Goal: Task Accomplishment & Management: Use online tool/utility

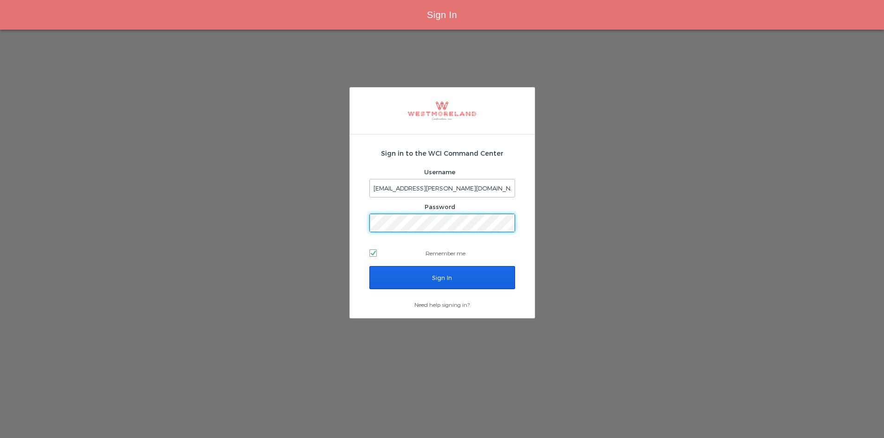
click at [403, 281] on input "Sign In" at bounding box center [442, 277] width 146 height 23
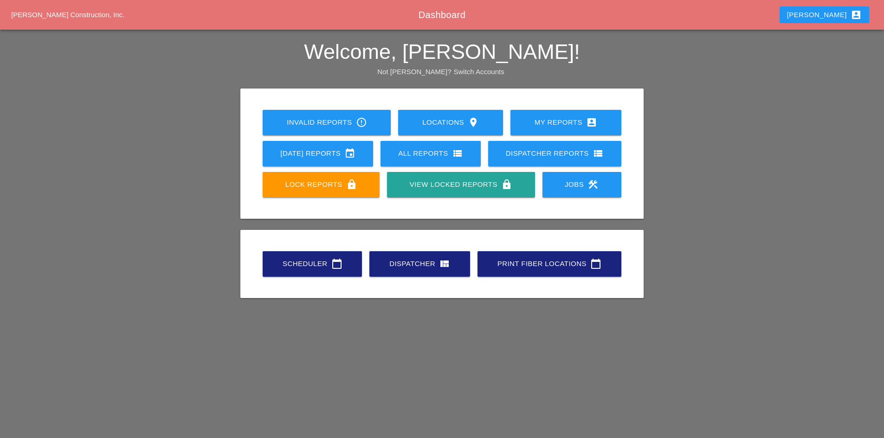
click at [324, 269] on div "Scheduler calendar_today" at bounding box center [312, 263] width 70 height 11
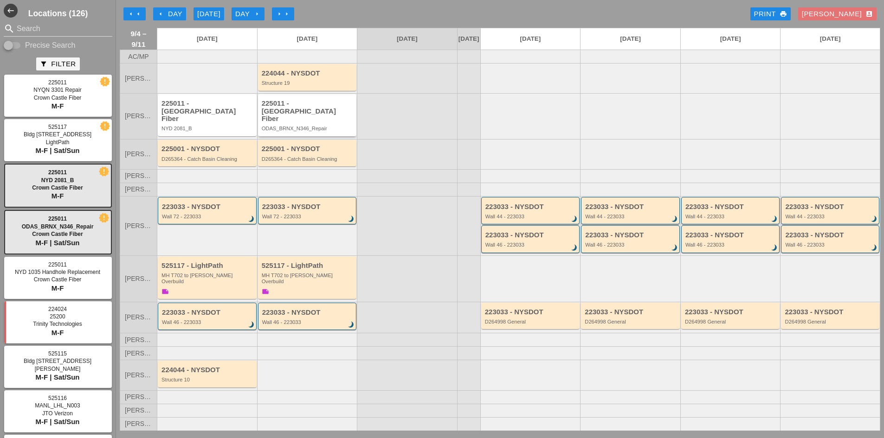
click at [311, 112] on div "225011 - Crown Castle Fiber" at bounding box center [308, 111] width 93 height 23
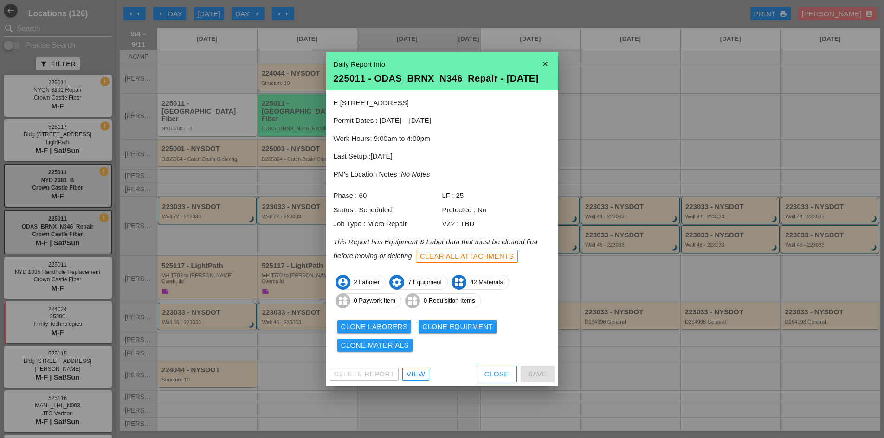
click at [490, 376] on div "Close" at bounding box center [496, 374] width 25 height 11
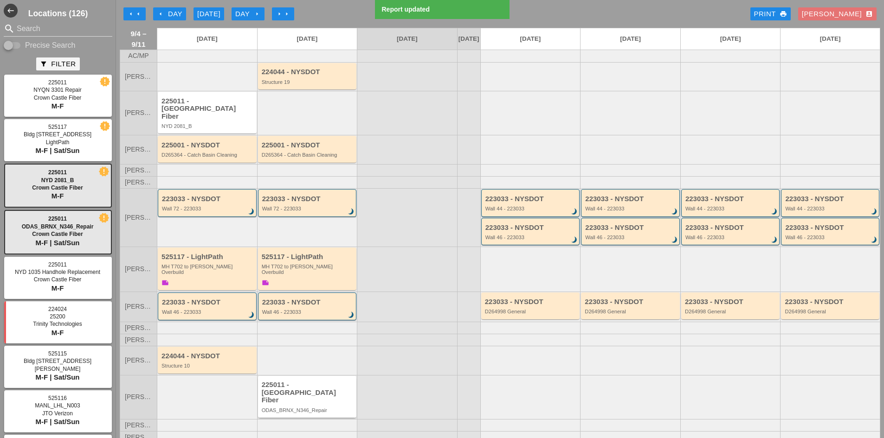
click at [325, 385] on div "225011 - Crown Castle Fiber" at bounding box center [308, 392] width 93 height 23
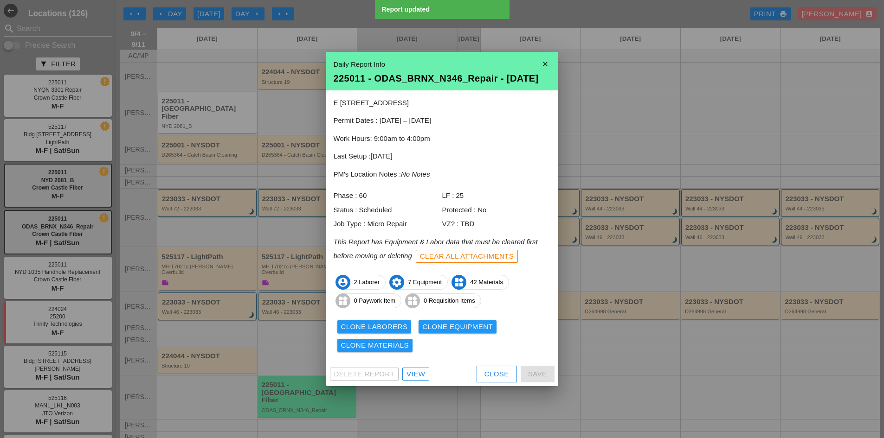
click at [423, 375] on div "View" at bounding box center [415, 374] width 19 height 11
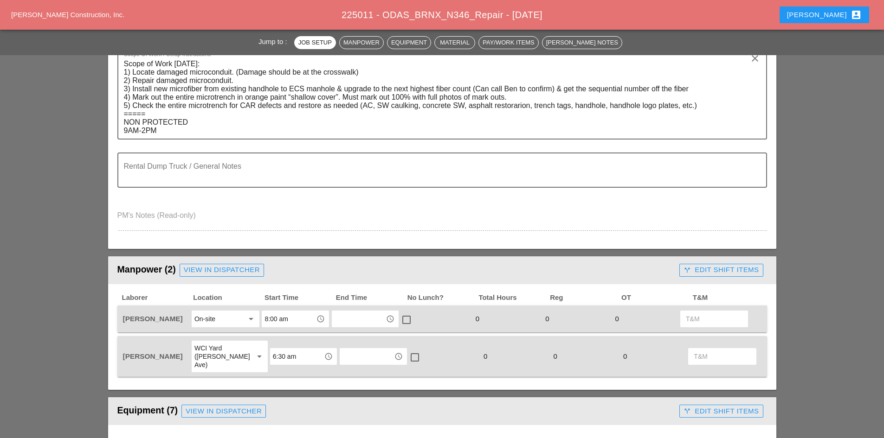
scroll to position [278, 0]
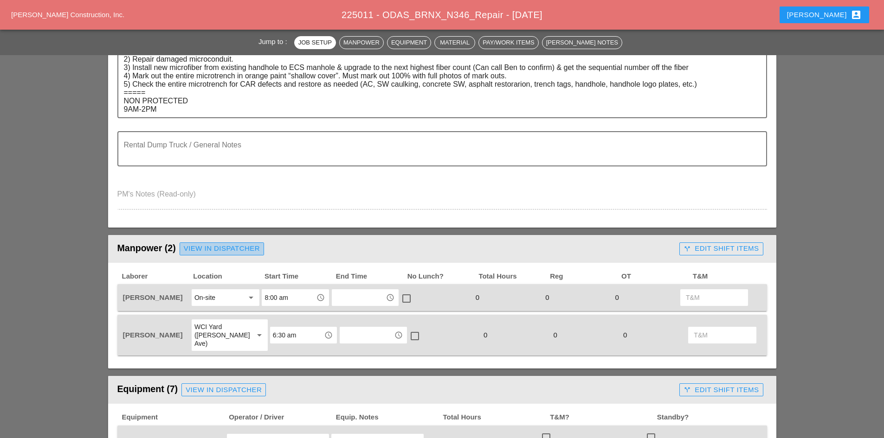
click at [192, 248] on div "View in Dispatcher" at bounding box center [222, 249] width 76 height 11
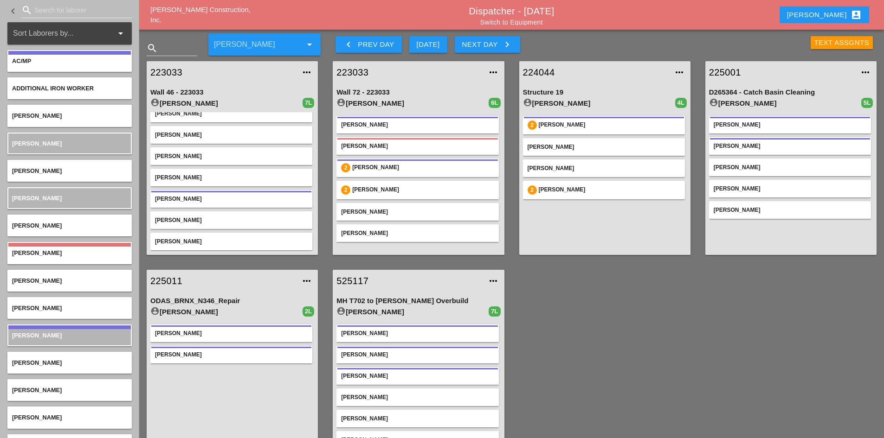
scroll to position [14, 0]
click at [54, 13] on input "Search for laborer" at bounding box center [76, 10] width 84 height 15
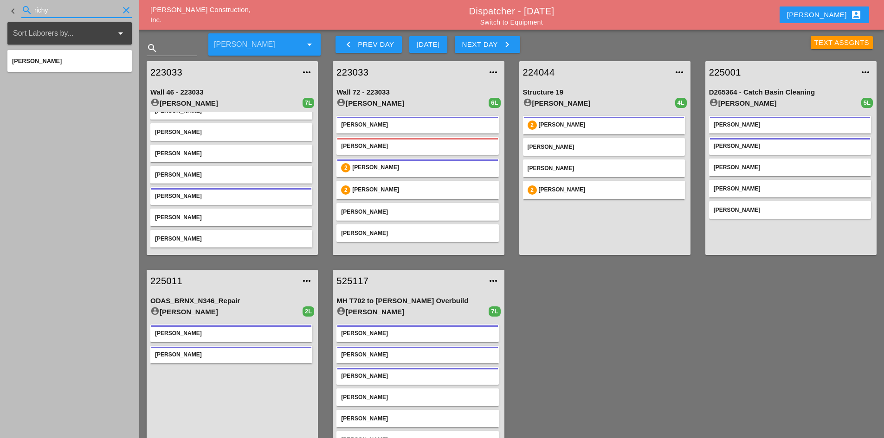
type input "richy"
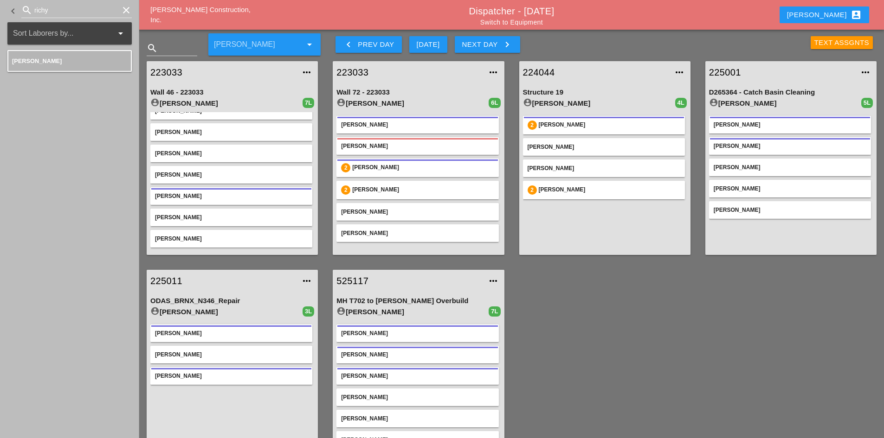
scroll to position [33, 0]
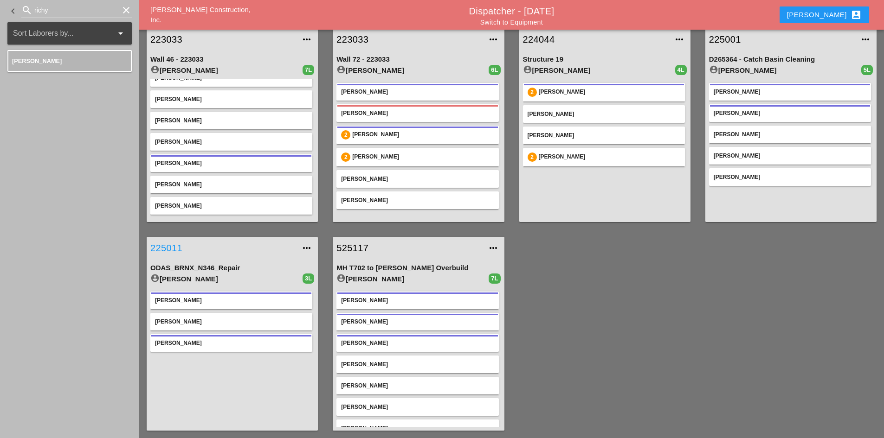
click at [153, 245] on link "225011" at bounding box center [222, 248] width 145 height 14
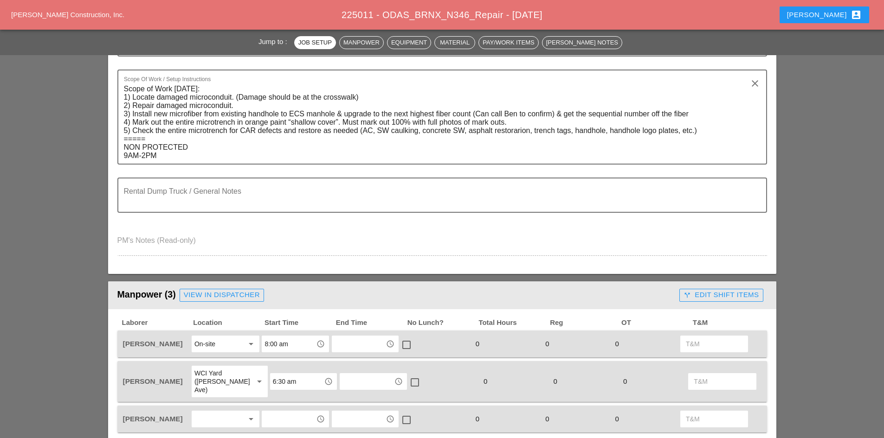
scroll to position [417, 0]
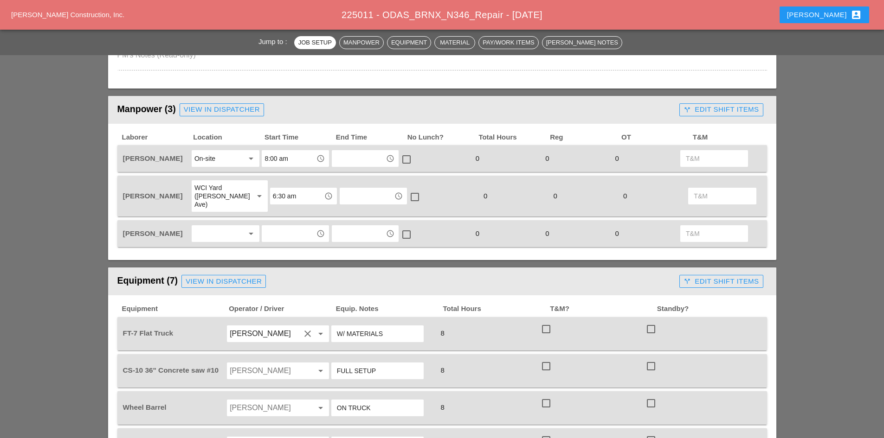
click at [209, 229] on div at bounding box center [218, 233] width 49 height 15
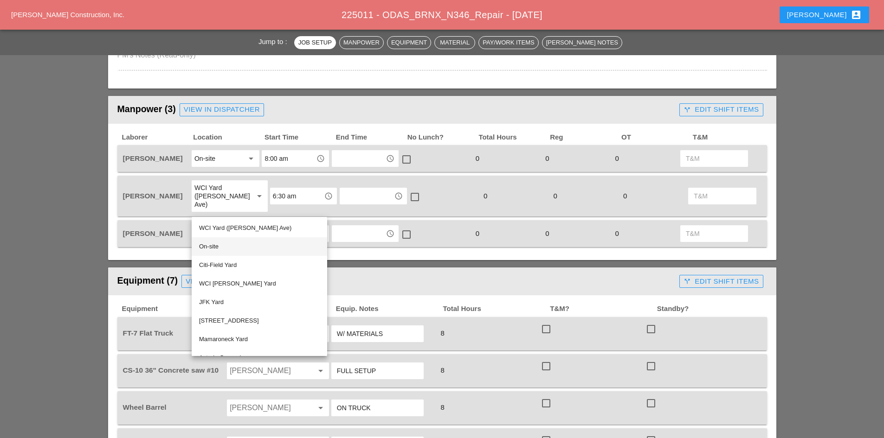
click at [211, 248] on div "On-site" at bounding box center [259, 246] width 121 height 11
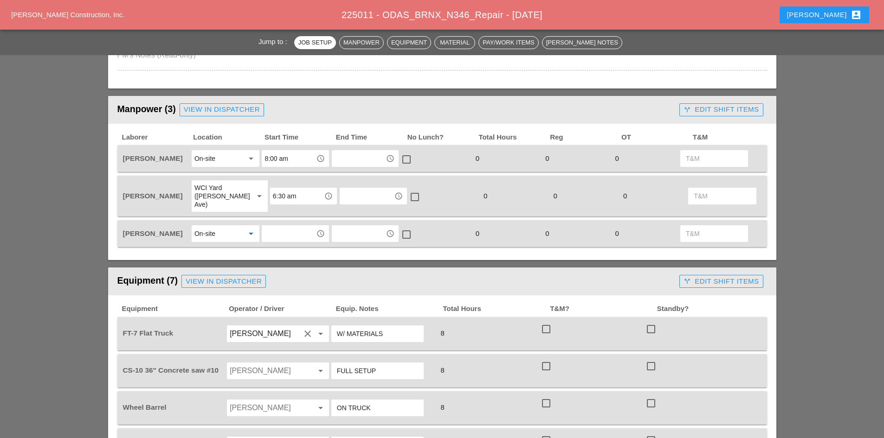
click at [258, 230] on div "On-site arrow_drop_down" at bounding box center [226, 233] width 68 height 17
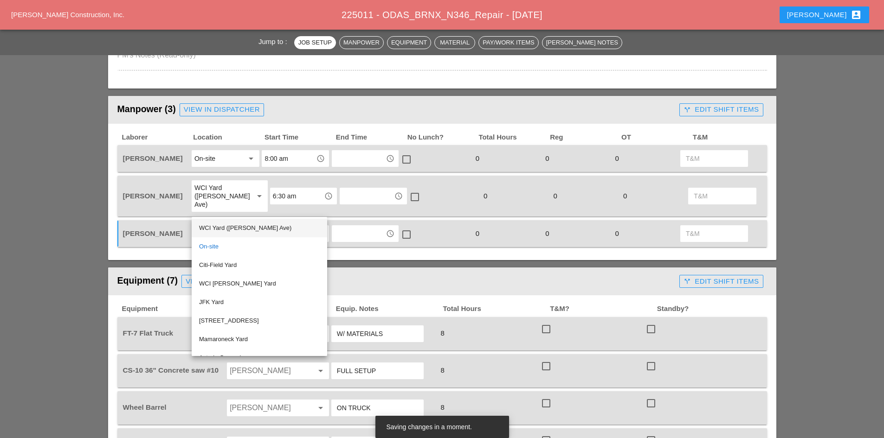
click at [274, 223] on div "WCI Yard (Provost Ave)" at bounding box center [259, 228] width 121 height 11
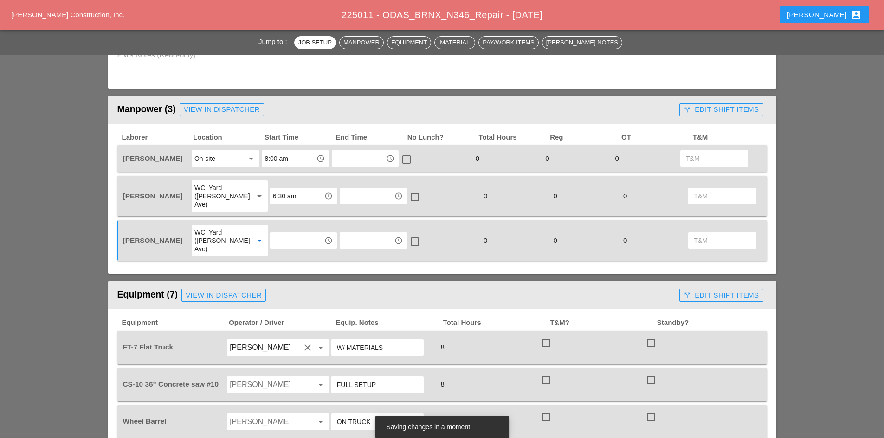
click at [232, 228] on div "WCI Yard (Provost Ave)" at bounding box center [219, 240] width 51 height 25
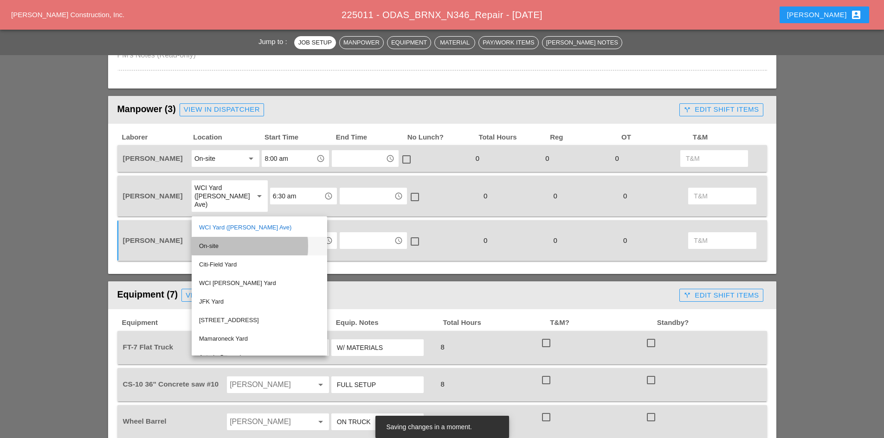
click at [220, 247] on div "On-site" at bounding box center [259, 246] width 121 height 11
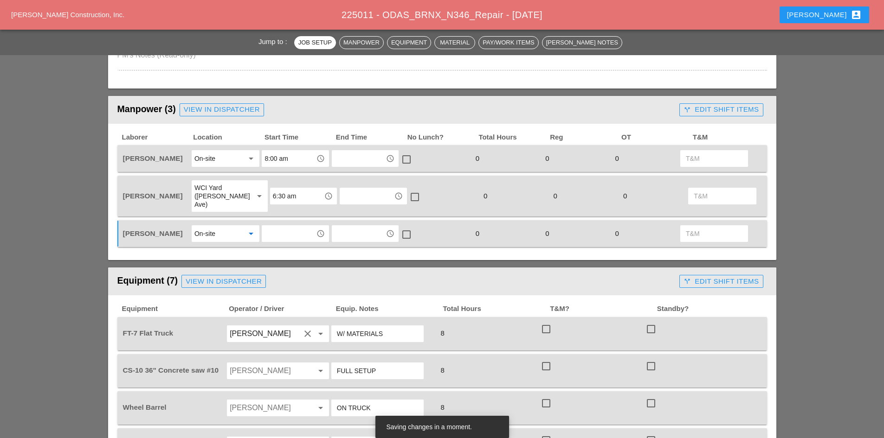
click at [274, 226] on input "text" at bounding box center [288, 233] width 48 height 15
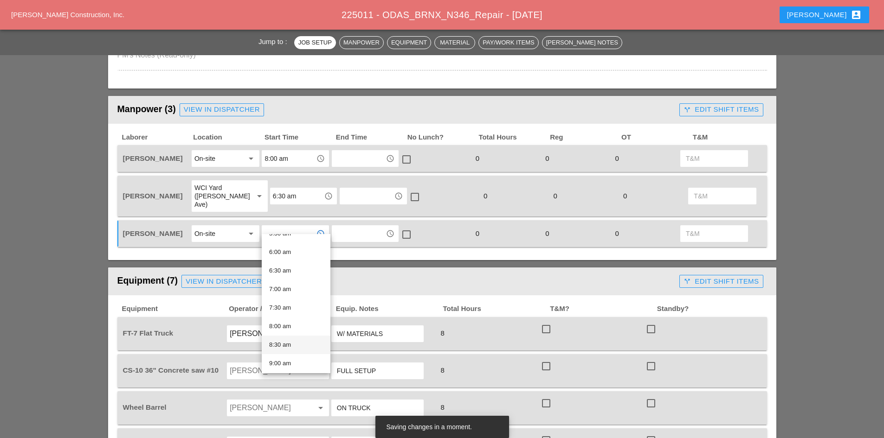
scroll to position [232, 0]
click at [290, 308] on div "8:00 am" at bounding box center [296, 310] width 54 height 11
type input "8:00 am"
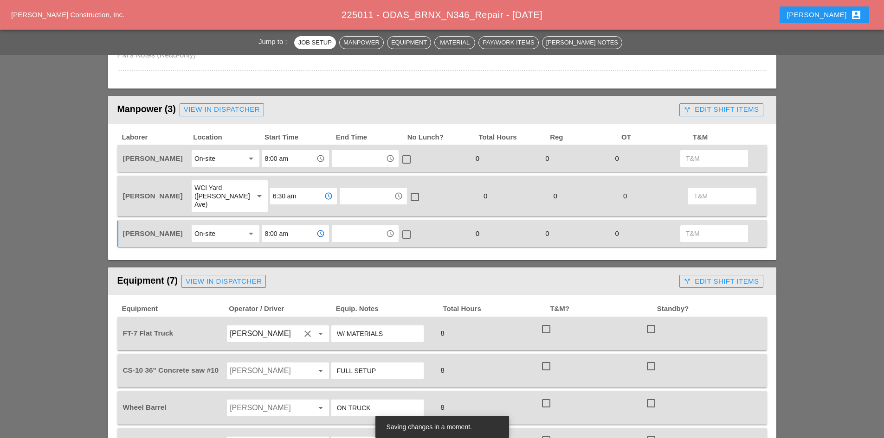
click at [282, 191] on input "6:30 am" at bounding box center [297, 196] width 48 height 15
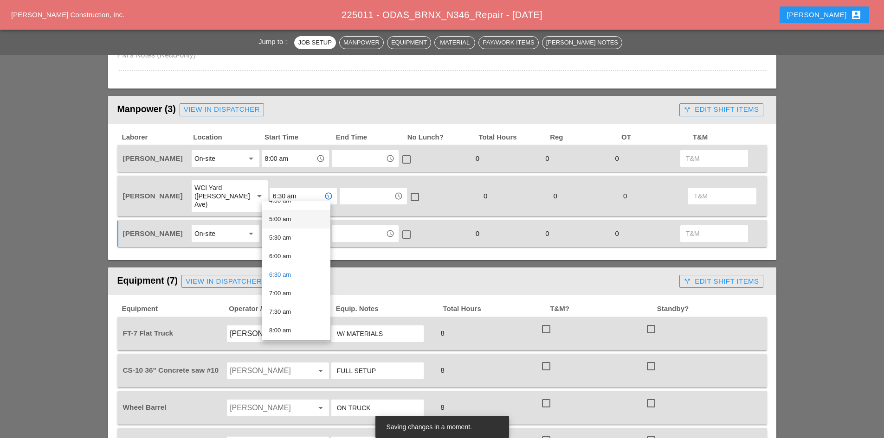
scroll to position [186, 0]
click at [287, 284] on div "7:00 am" at bounding box center [296, 286] width 54 height 11
type input "7:00 am"
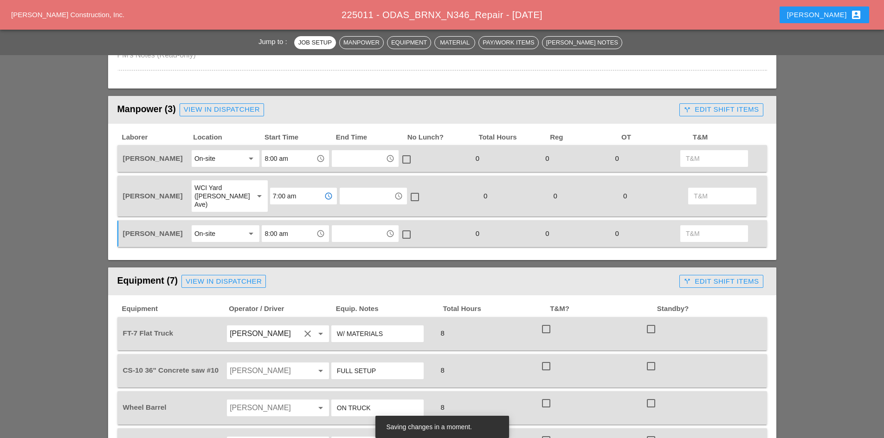
click at [279, 162] on input "8:00 am" at bounding box center [288, 158] width 48 height 15
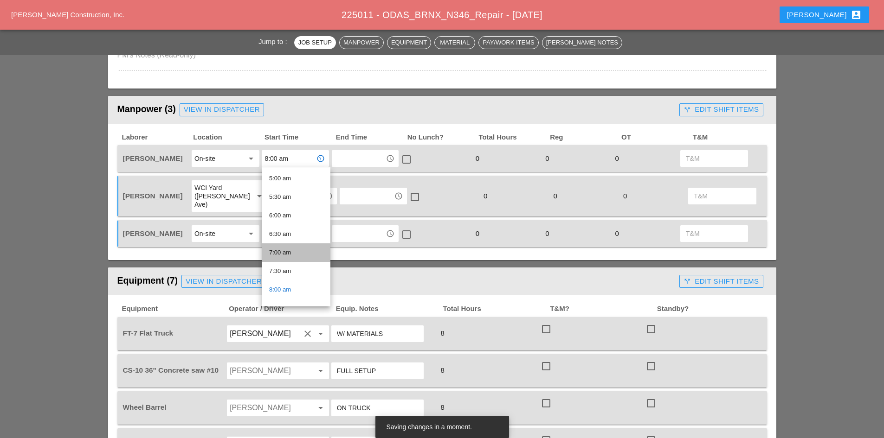
click at [289, 252] on div "7:00 am" at bounding box center [296, 252] width 54 height 11
type input "7:00 am"
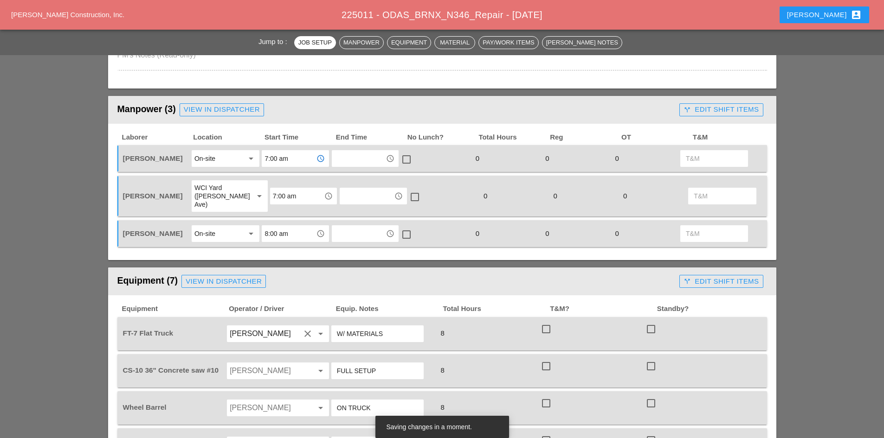
click at [215, 198] on div "WCI Yard (Provost Ave)" at bounding box center [219, 196] width 51 height 25
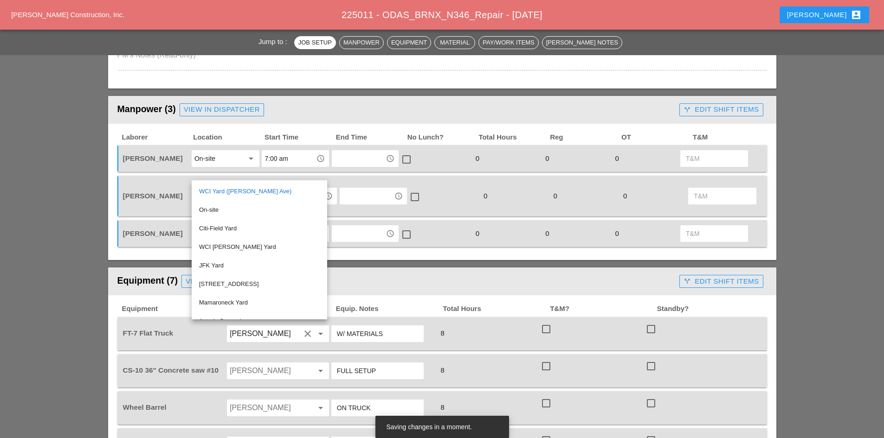
click at [215, 166] on div "On-site" at bounding box center [218, 158] width 49 height 15
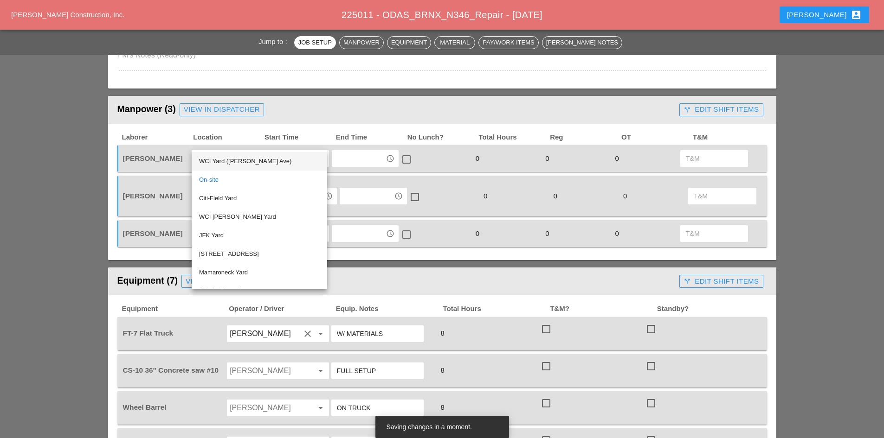
click at [215, 166] on div "WCI Yard (Provost Ave)" at bounding box center [259, 161] width 121 height 11
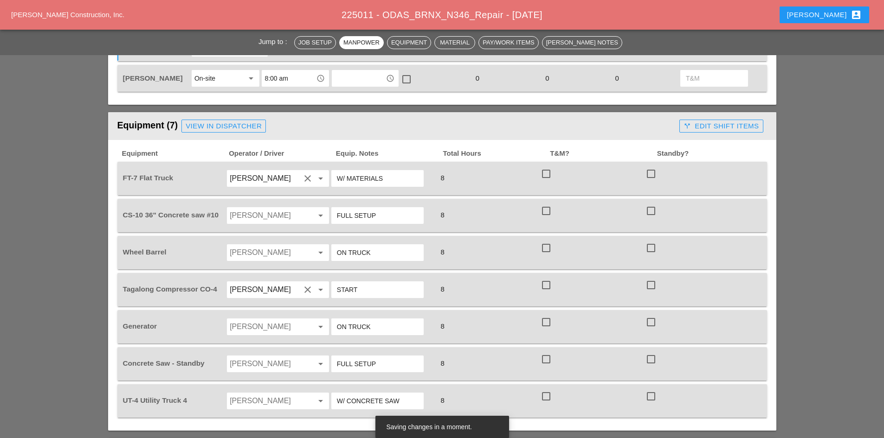
scroll to position [603, 0]
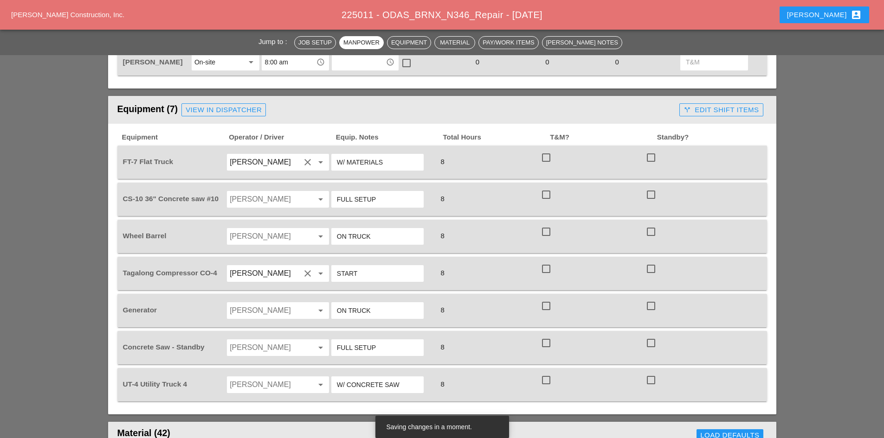
click at [261, 192] on input "Jorge Barajas" at bounding box center [265, 199] width 71 height 15
click at [256, 206] on div "Rudolph Bell" at bounding box center [277, 202] width 87 height 11
type input "Rudolph Bell"
click at [261, 224] on div "Jorge Barajas arrow_drop_down" at bounding box center [277, 237] width 105 height 26
click at [263, 229] on input "Jorge Barajas" at bounding box center [265, 236] width 71 height 15
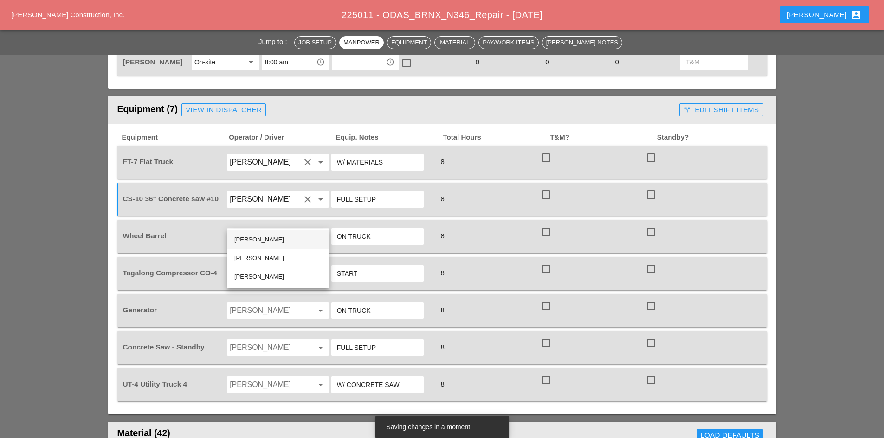
click at [258, 238] on div "Rudolph Bell" at bounding box center [277, 239] width 87 height 11
type input "Rudolph Bell"
click at [264, 303] on input "Jorge Barajas" at bounding box center [265, 310] width 71 height 15
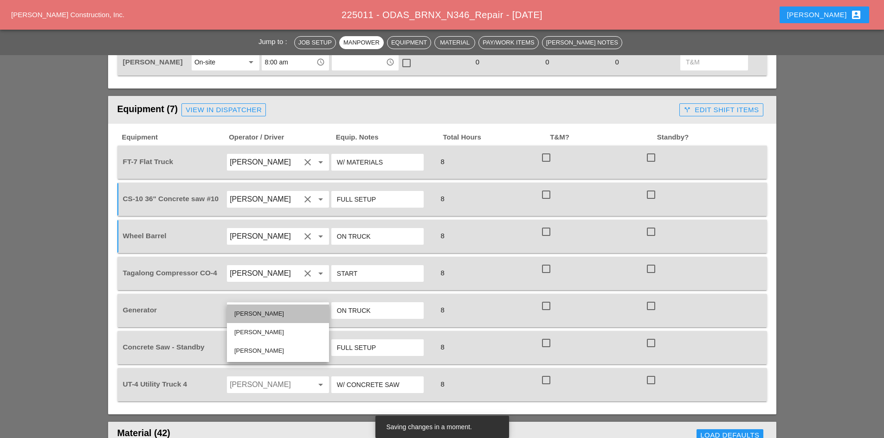
click at [255, 311] on div "Rudolph Bell" at bounding box center [277, 313] width 87 height 11
type input "Rudolph Bell"
click at [263, 340] on input "Jorge Barajas" at bounding box center [265, 347] width 71 height 15
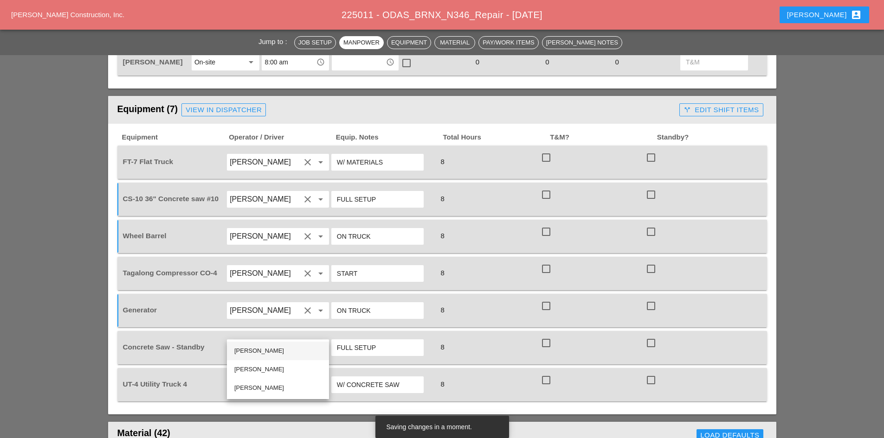
click at [263, 354] on div "Rudolph Bell" at bounding box center [277, 351] width 87 height 11
type input "Rudolph Bell"
click at [258, 378] on input "Jorge Barajas" at bounding box center [265, 385] width 71 height 15
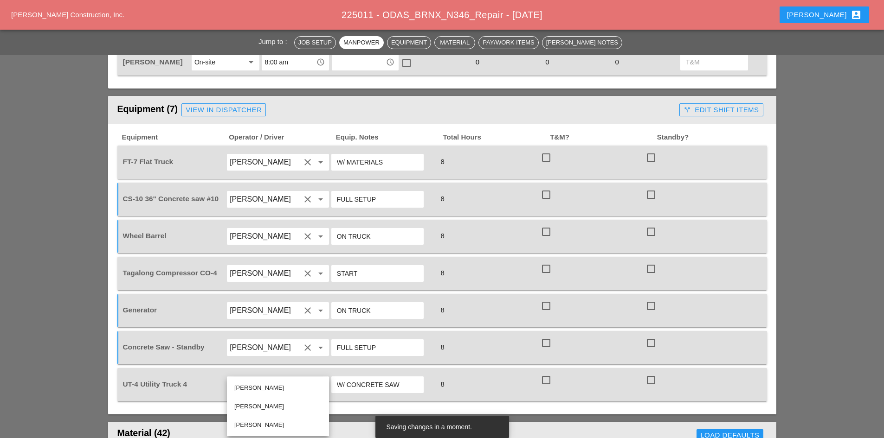
click at [256, 388] on div "Rudolph Bell" at bounding box center [277, 388] width 87 height 11
type input "Rudolph Bell"
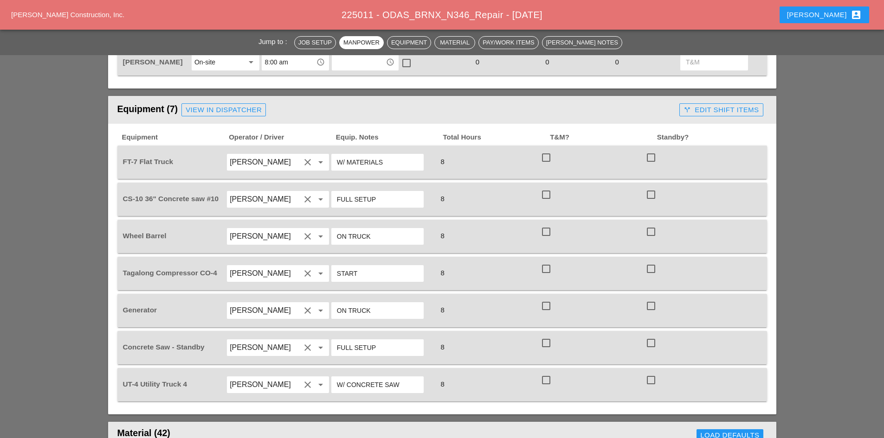
click at [200, 105] on div "View in Dispatcher" at bounding box center [224, 110] width 76 height 11
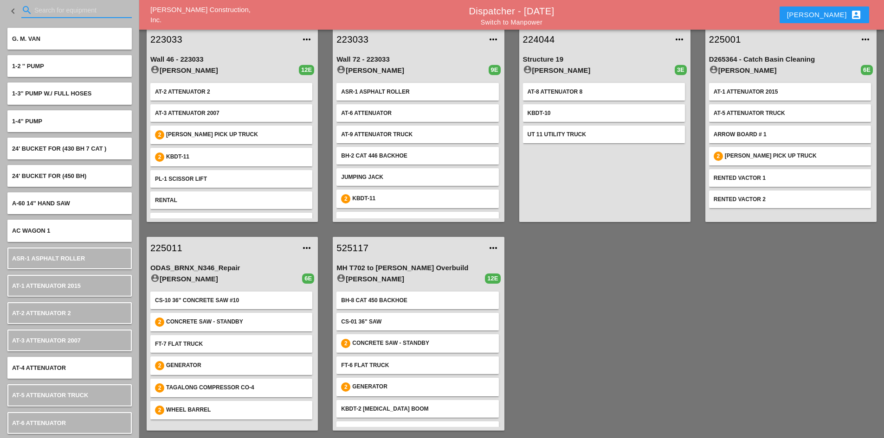
click at [49, 14] on input "Search for equipment" at bounding box center [76, 10] width 84 height 15
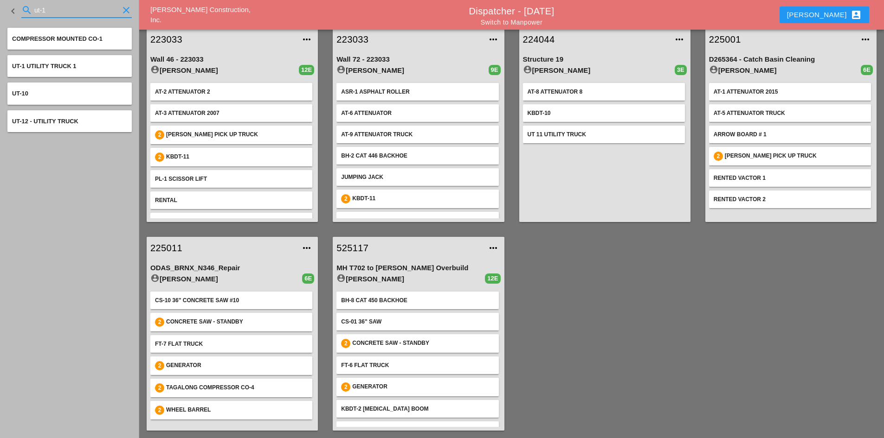
type input "ut-1"
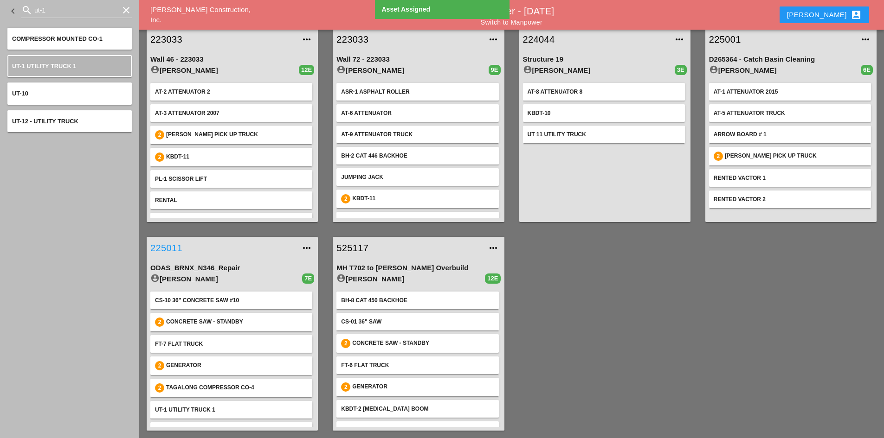
click at [172, 249] on link "225011" at bounding box center [222, 248] width 145 height 14
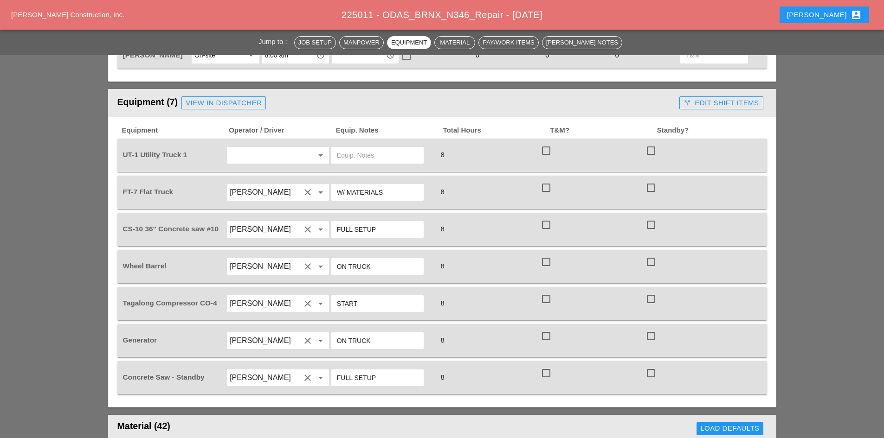
scroll to position [603, 0]
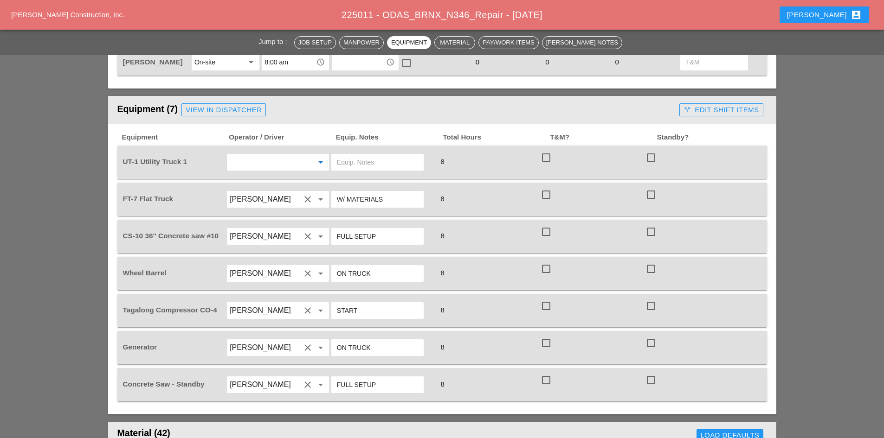
click at [278, 155] on input "text" at bounding box center [265, 162] width 71 height 15
click at [264, 167] on div "Rudolph Bell" at bounding box center [277, 165] width 87 height 11
type input "Rudolph Bell"
click at [359, 155] on input "text" at bounding box center [377, 162] width 81 height 15
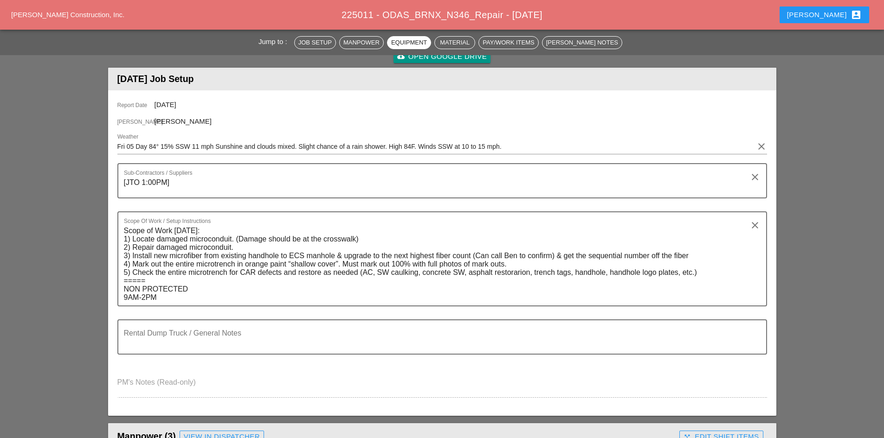
scroll to position [0, 0]
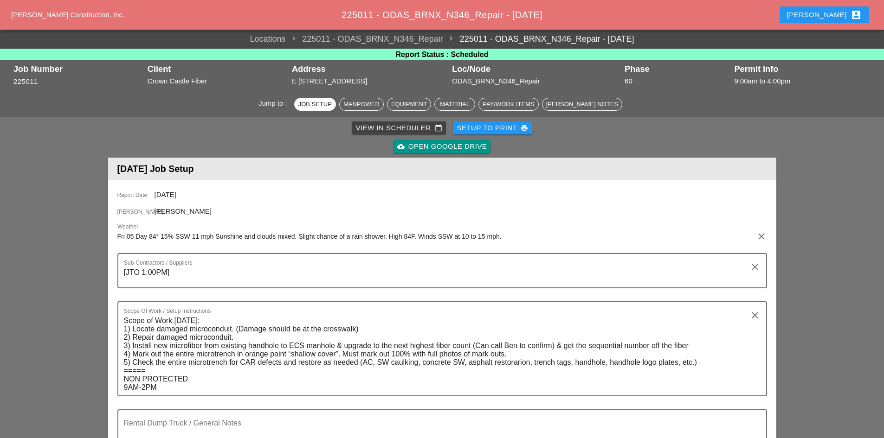
type input "W/ CONCRETE SAW"
click at [822, 18] on button "Robbie account_box" at bounding box center [824, 14] width 90 height 17
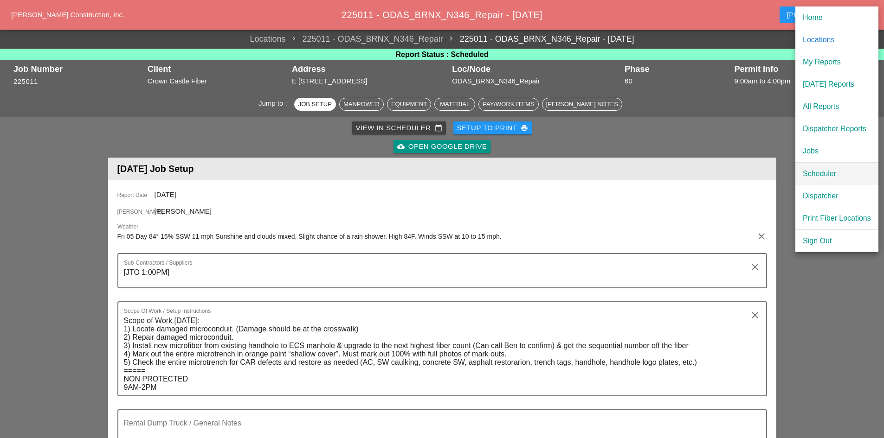
click at [804, 173] on div "Scheduler" at bounding box center [836, 173] width 68 height 11
